Goal: Transaction & Acquisition: Purchase product/service

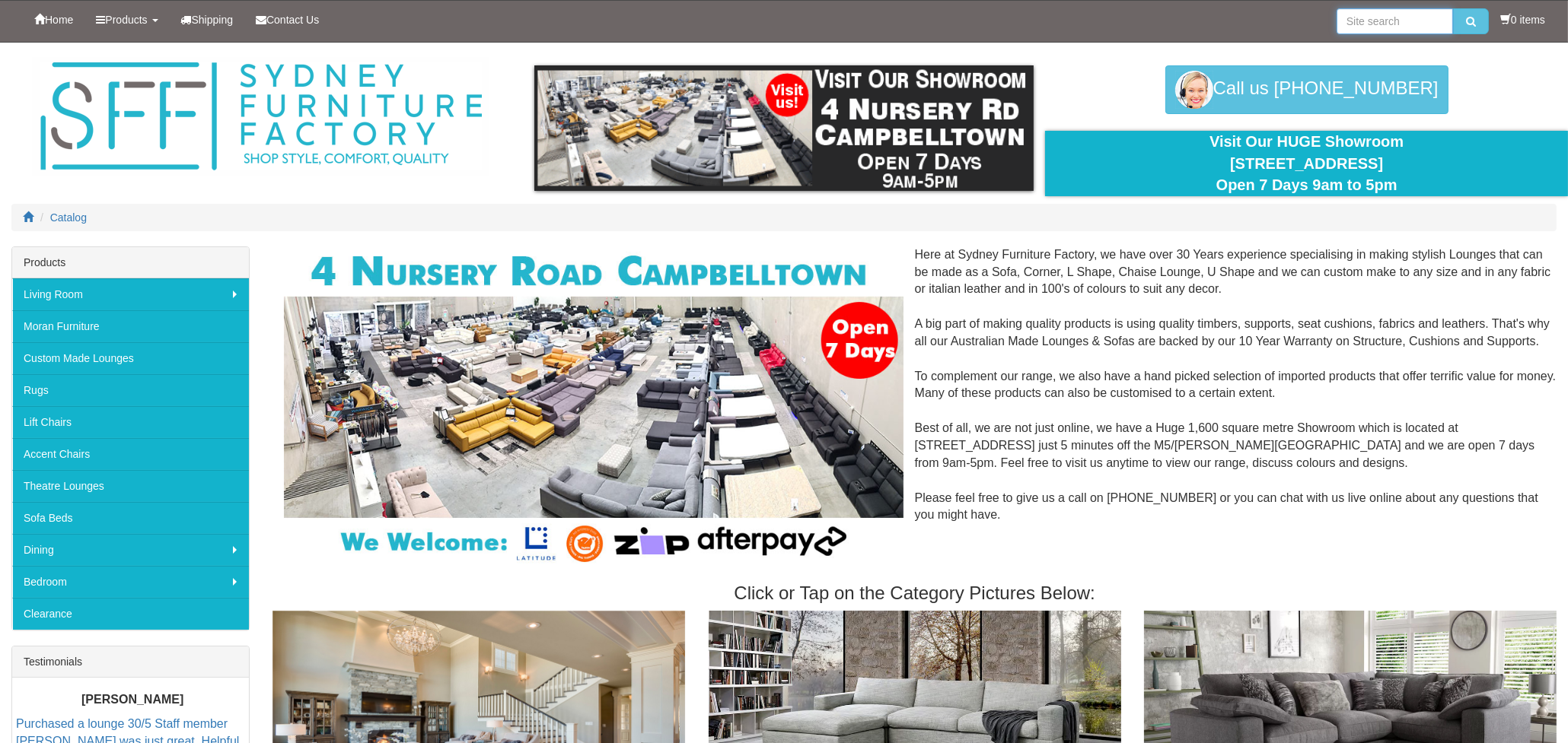
click at [1370, 30] on input "search" at bounding box center [1395, 22] width 116 height 25
click at [1390, 19] on input "search" at bounding box center [1395, 22] width 116 height 25
paste input "* BLOCKBUSTER/ACADEMY 4 SEATER ""
type input "* BLOCKBUSTER/ACADEMY 4 SEATER ""
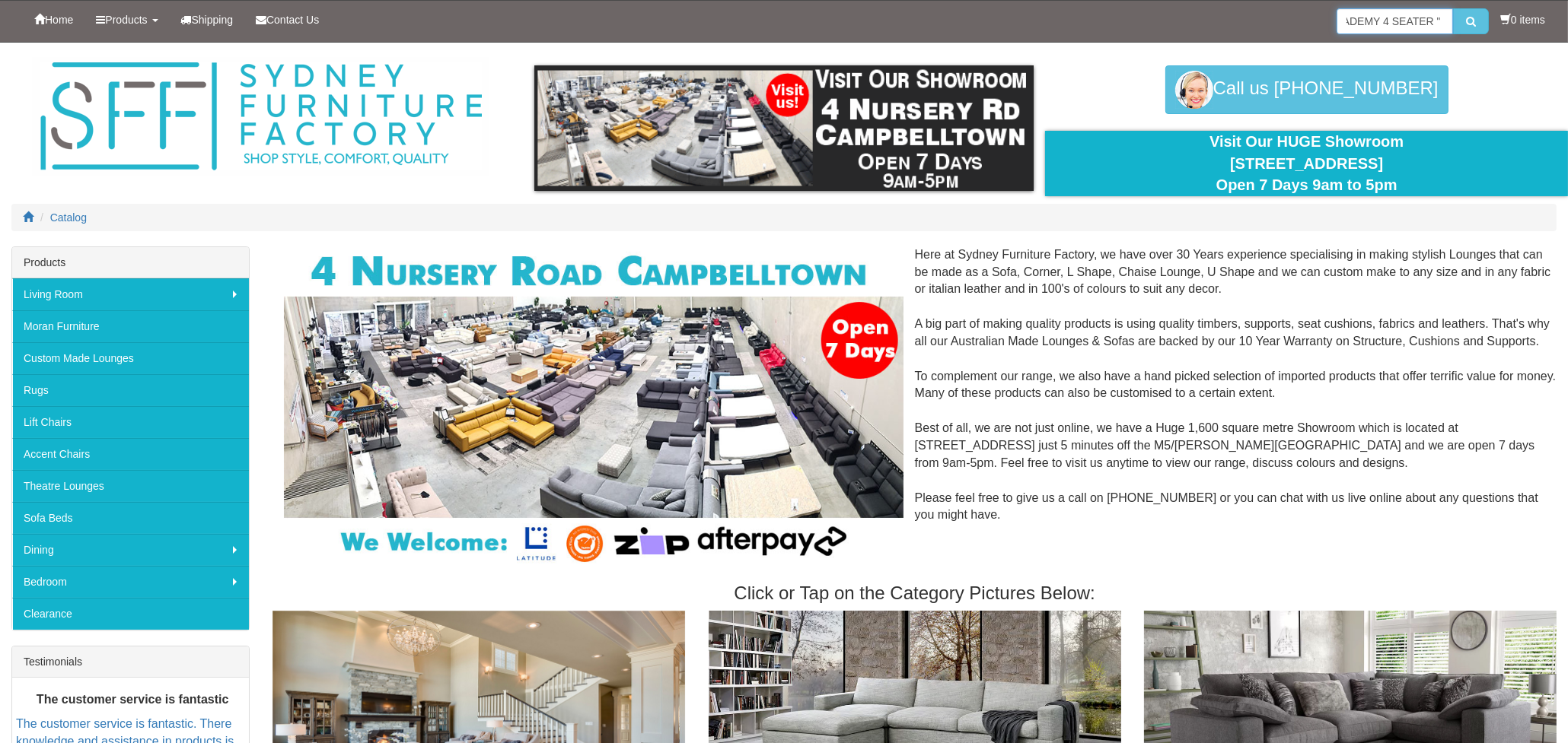
click at [1453, 9] on button "submit" at bounding box center [1471, 22] width 36 height 25
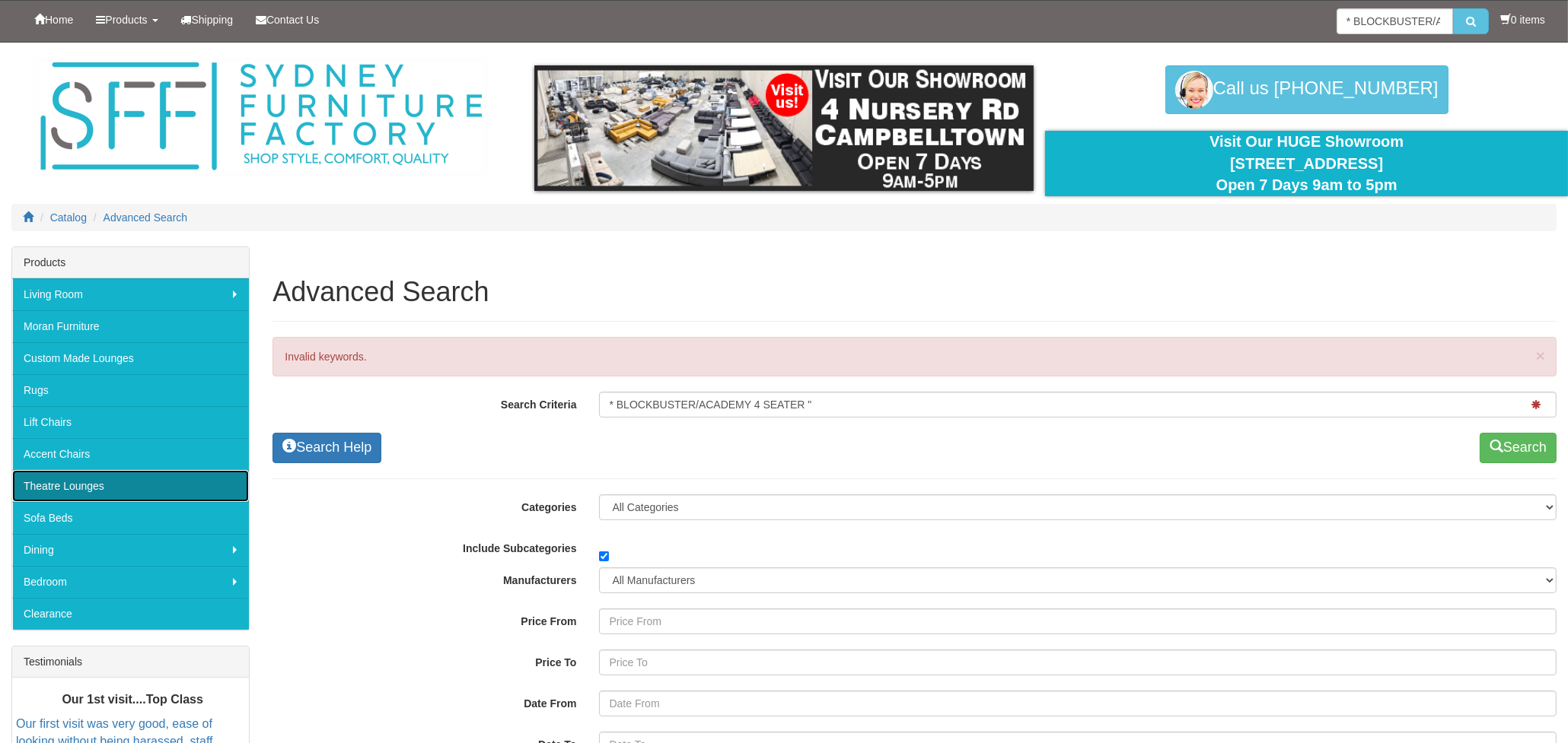
click at [162, 477] on link "Theatre Lounges" at bounding box center [130, 486] width 237 height 32
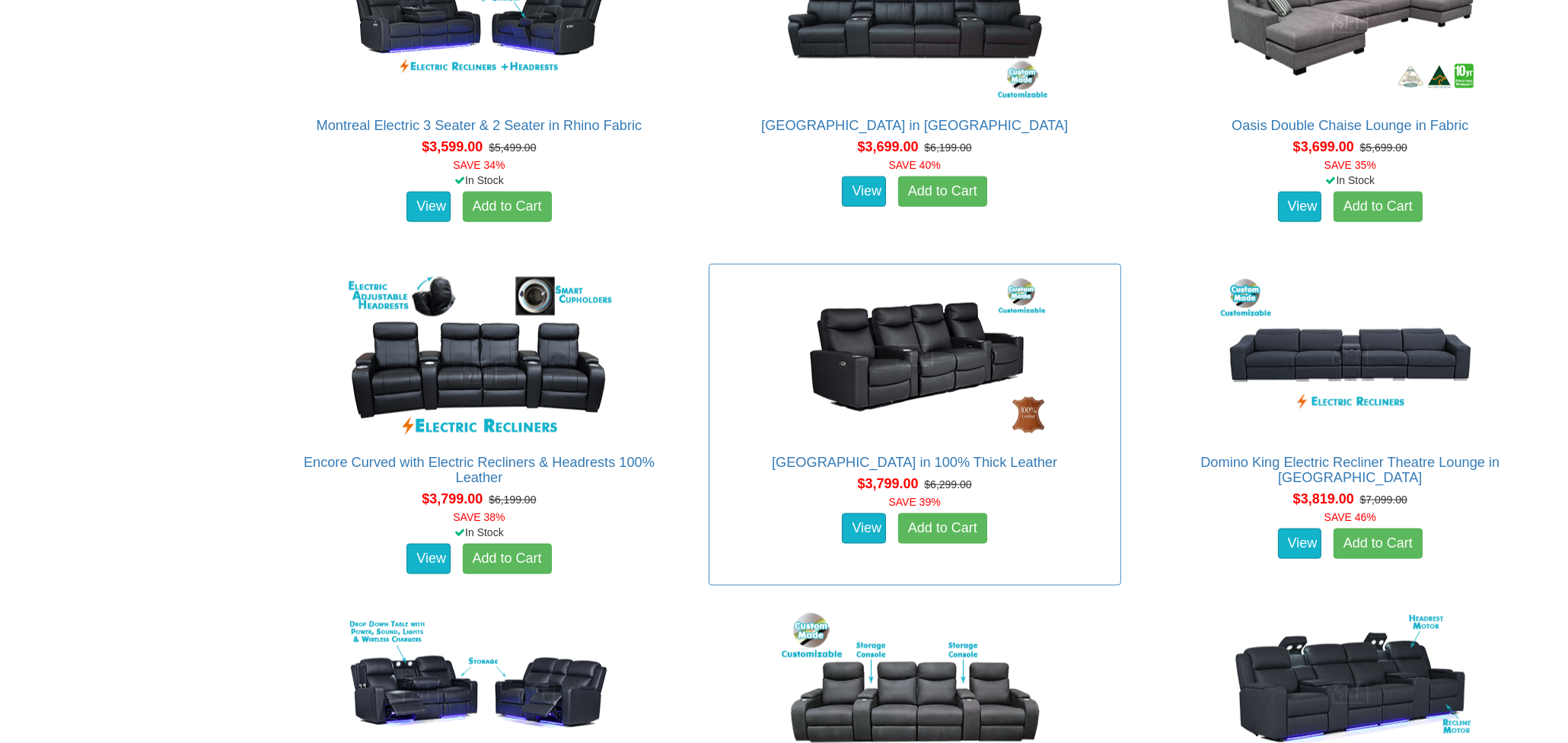
scroll to position [3550, 0]
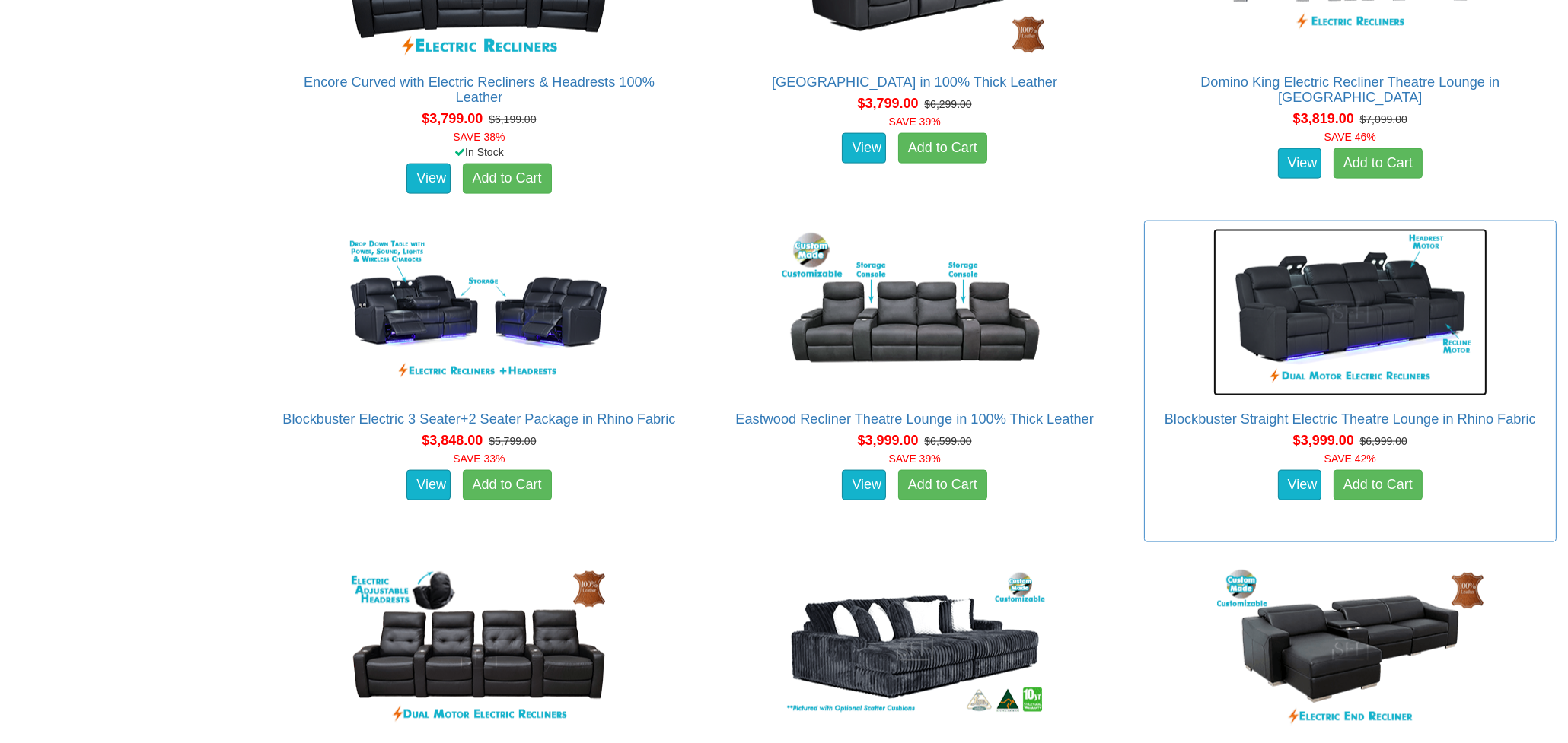
click at [1341, 338] on img at bounding box center [1350, 313] width 274 height 167
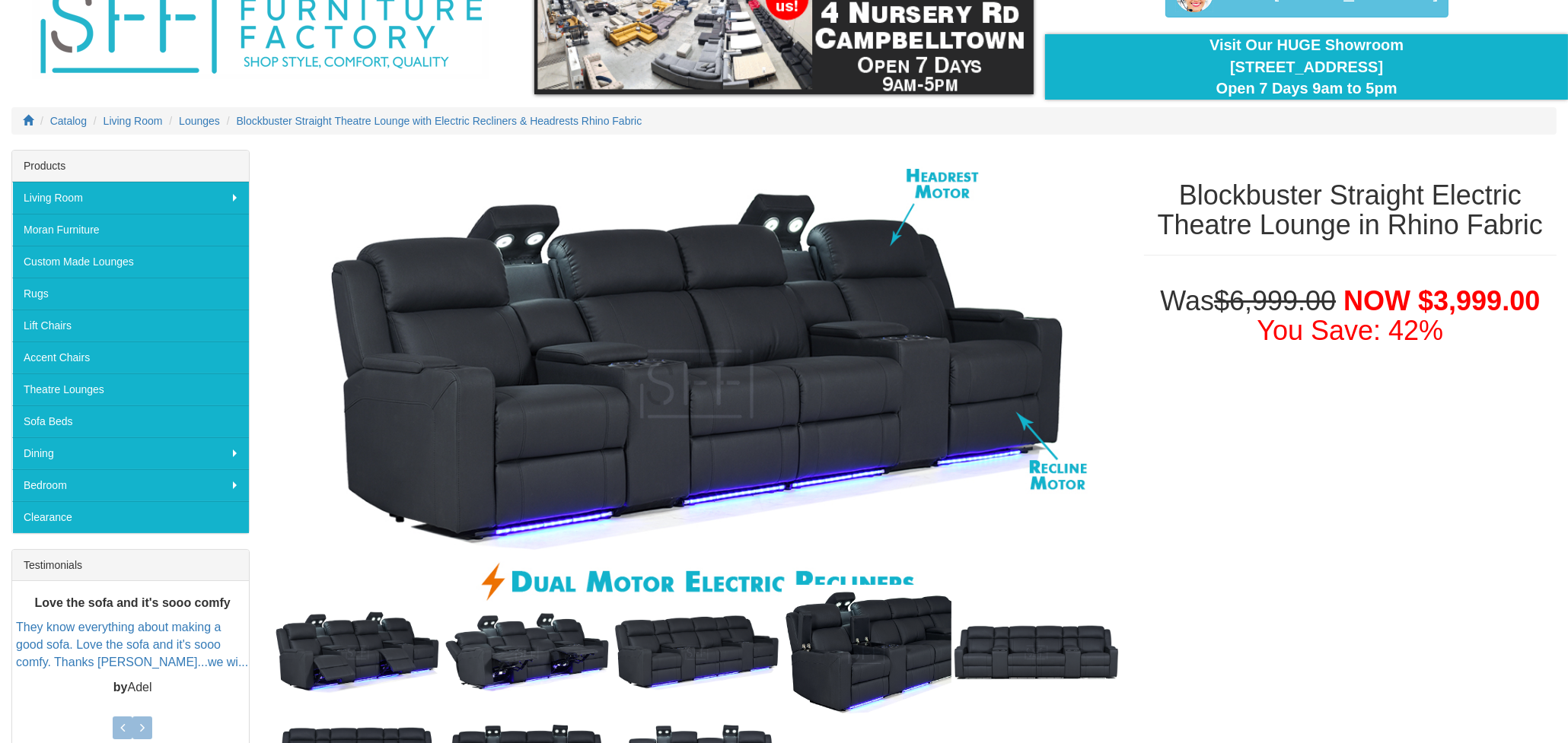
scroll to position [127, 0]
